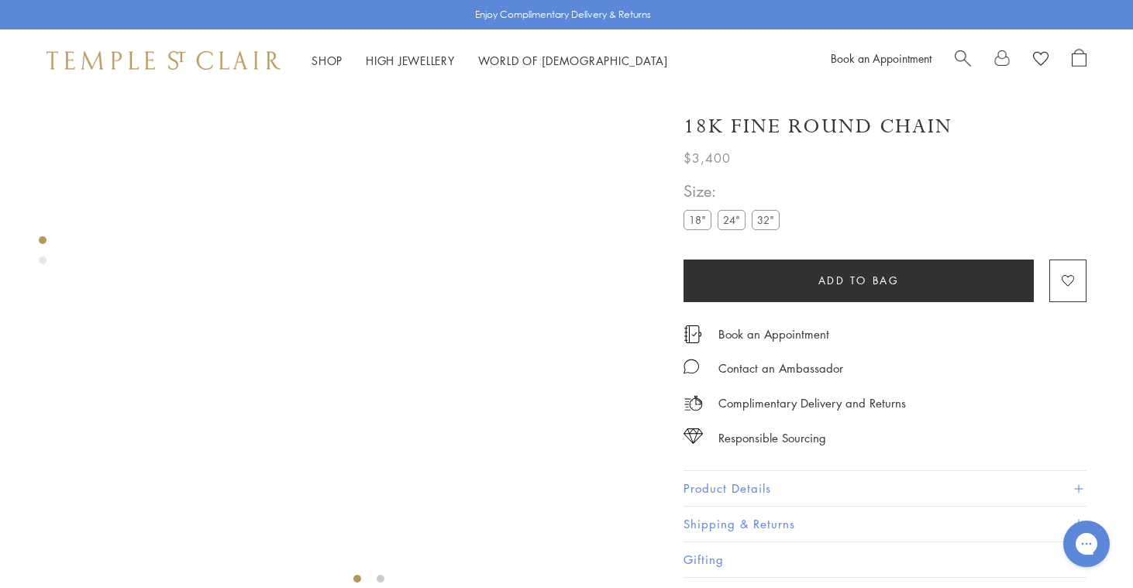
scroll to position [91, 0]
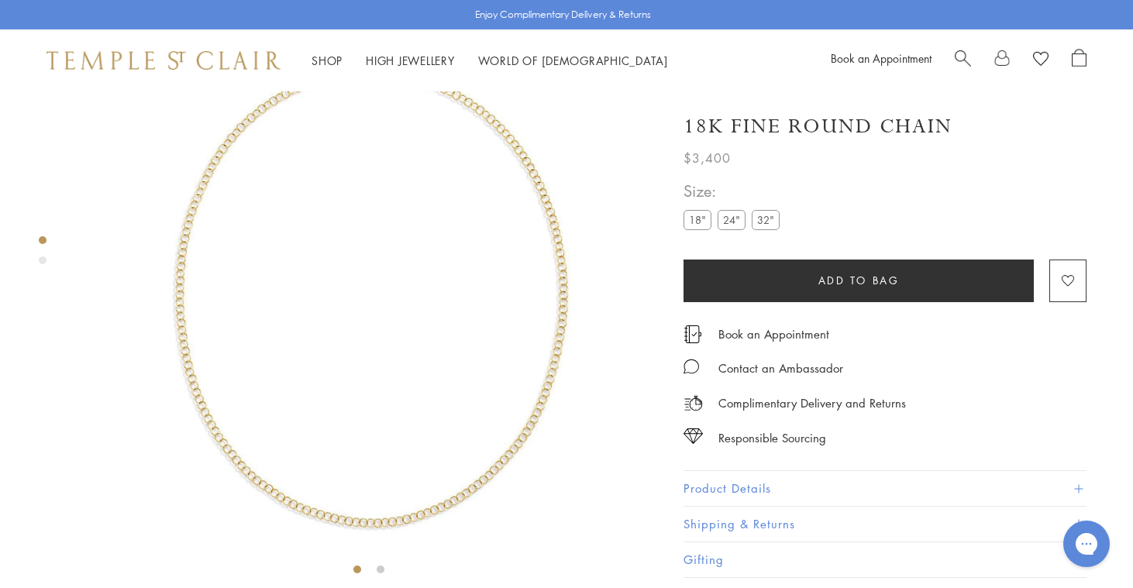
click at [733, 225] on label "24"" at bounding box center [731, 219] width 28 height 19
click at [699, 222] on label "18"" at bounding box center [697, 219] width 28 height 19
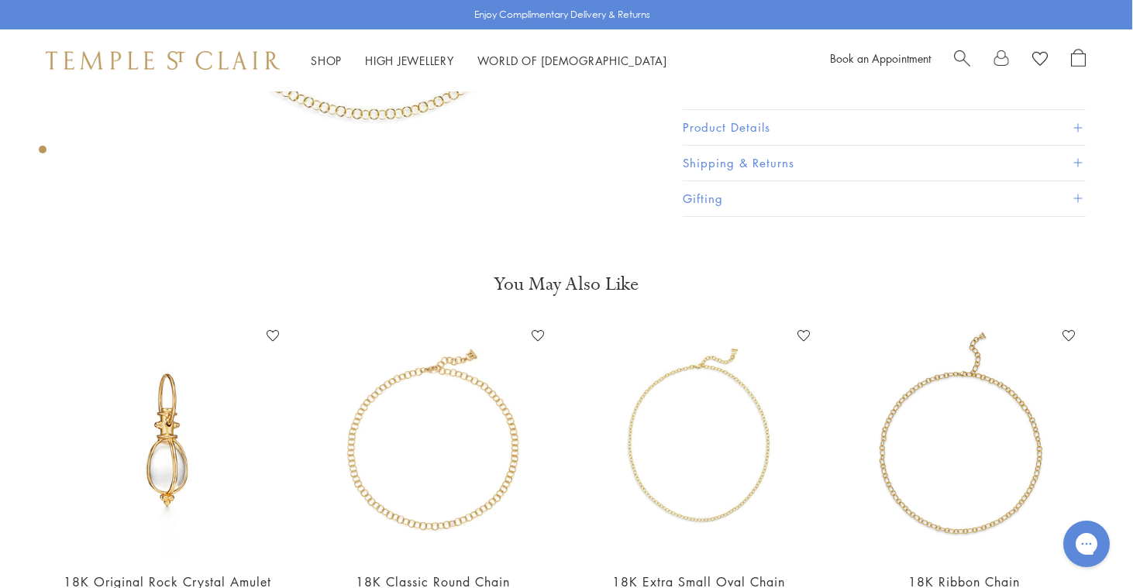
scroll to position [0, 1]
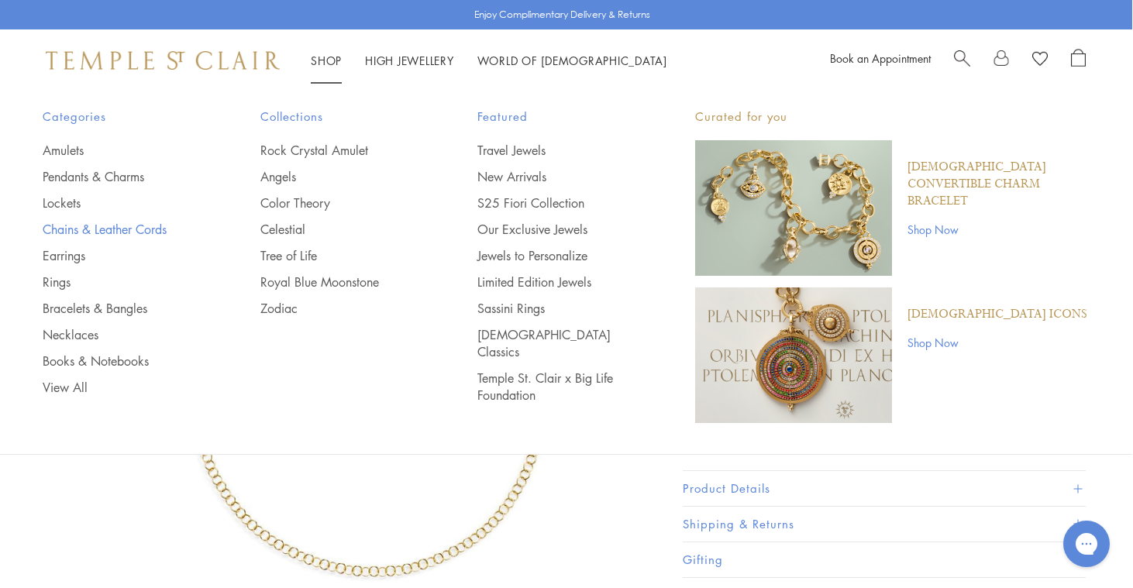
click at [133, 234] on link "Chains & Leather Cords" at bounding box center [121, 229] width 156 height 17
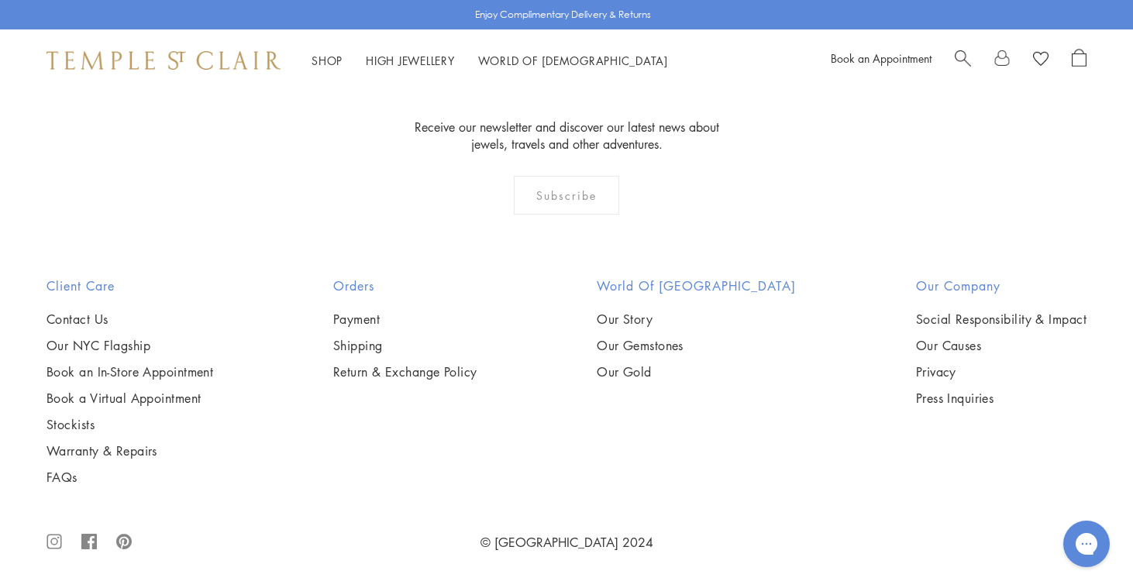
scroll to position [1866, 0]
click at [0, 0] on img at bounding box center [0, 0] width 0 height 0
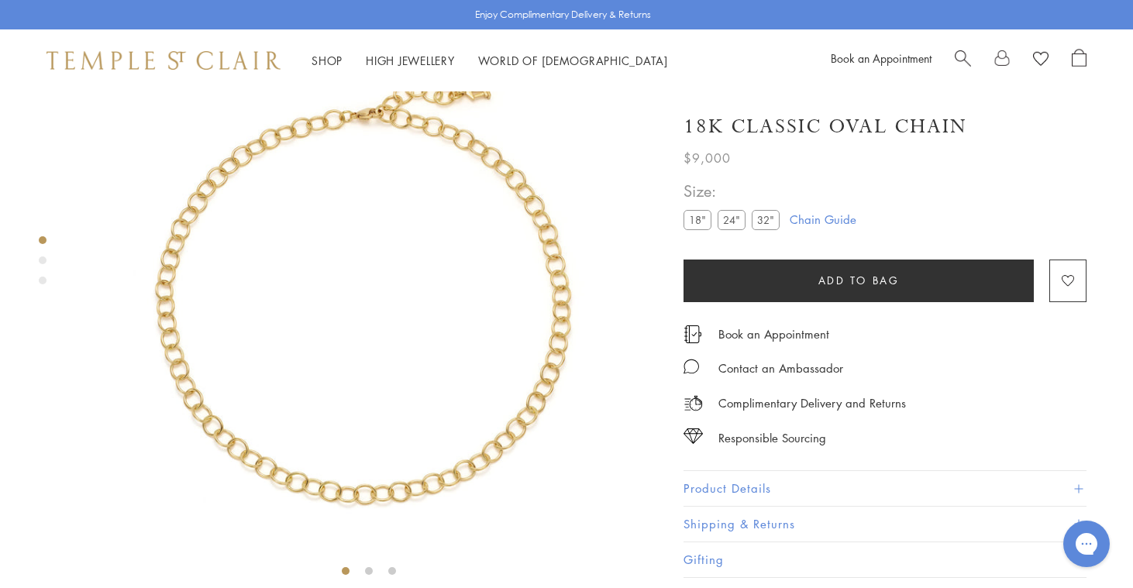
scroll to position [91, 0]
